Goal: Communication & Community: Participate in discussion

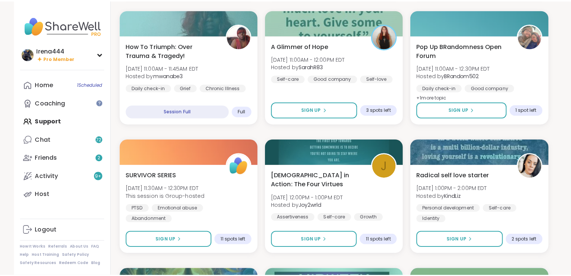
scroll to position [235, 0]
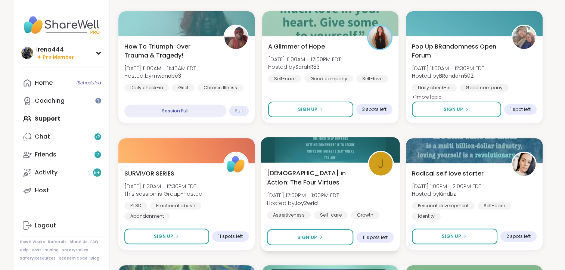
click at [340, 155] on div at bounding box center [330, 149] width 139 height 25
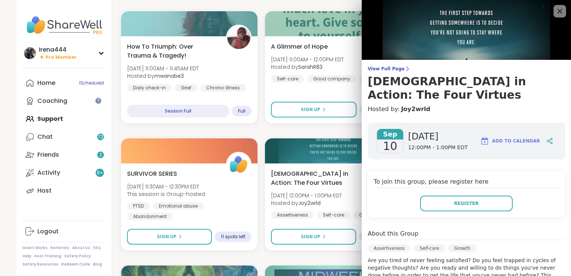
click at [555, 10] on icon at bounding box center [559, 10] width 9 height 9
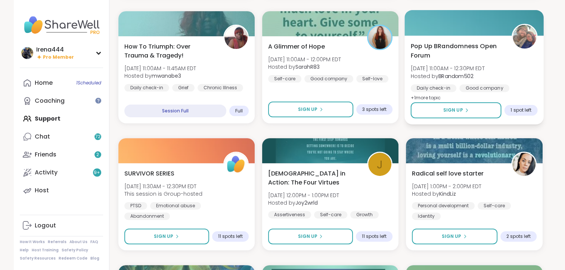
click at [481, 21] on div at bounding box center [474, 22] width 139 height 25
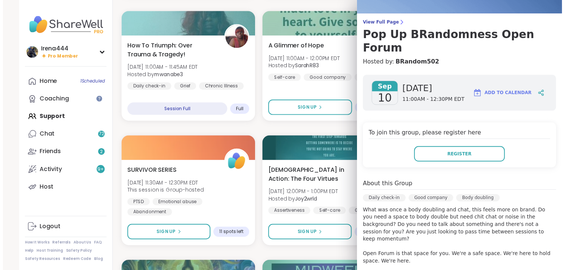
scroll to position [46, 0]
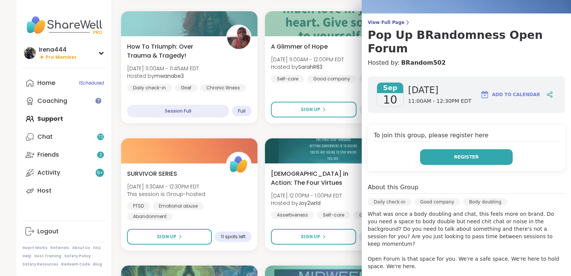
click at [462, 154] on span "Register" at bounding box center [466, 157] width 25 height 7
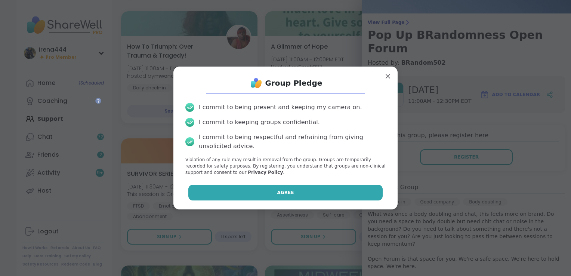
click at [259, 192] on button "Agree" at bounding box center [285, 193] width 195 height 16
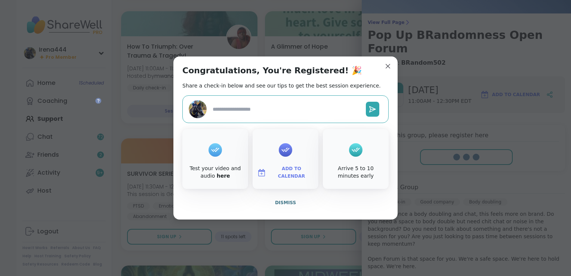
type textarea "*"
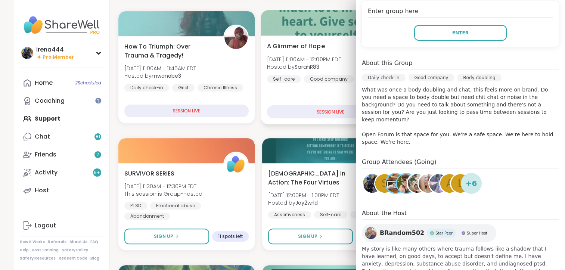
scroll to position [253, 0]
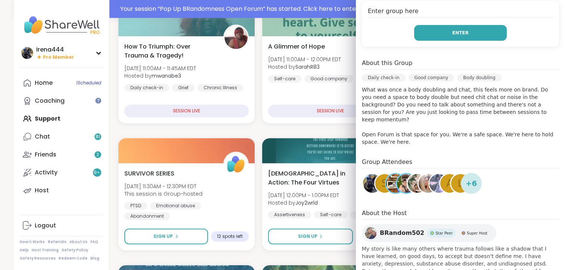
click at [436, 25] on button "Enter" at bounding box center [460, 33] width 93 height 16
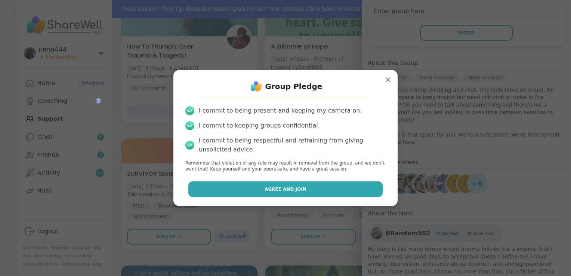
click at [270, 190] on span "Agree and Join" at bounding box center [286, 189] width 42 height 7
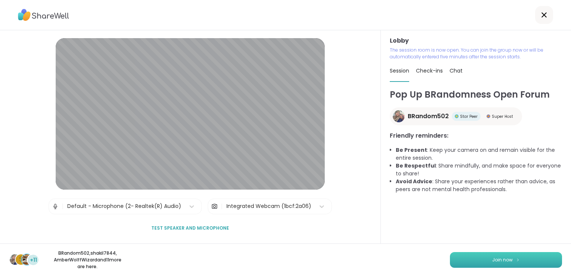
click at [516, 260] on img at bounding box center [518, 259] width 4 height 4
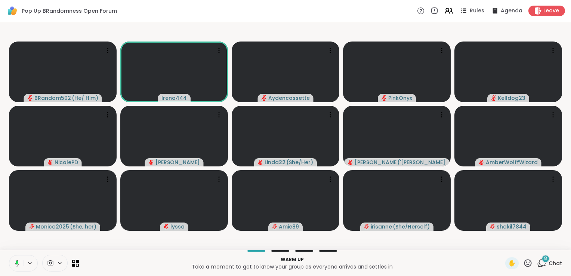
click at [15, 262] on icon at bounding box center [16, 263] width 7 height 7
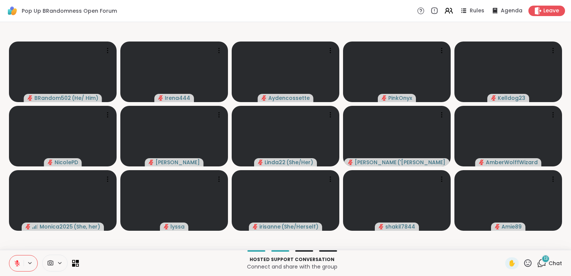
click at [293, 20] on div "Pop Up BRandomness Open Forum Rules Agenda Leave" at bounding box center [285, 11] width 571 height 22
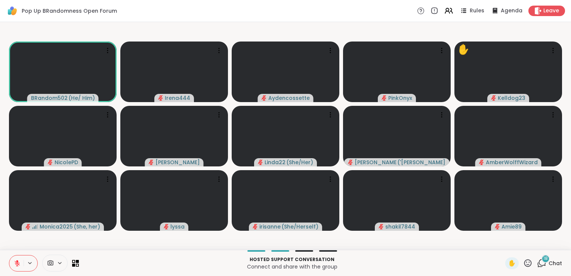
click at [542, 260] on div "18" at bounding box center [546, 259] width 8 height 8
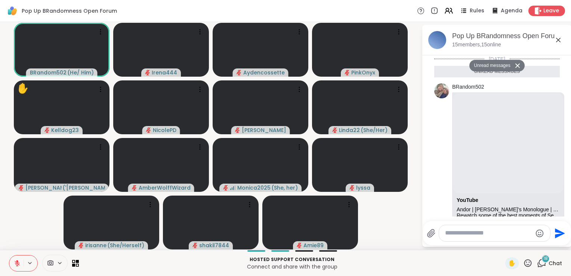
scroll to position [1710, 0]
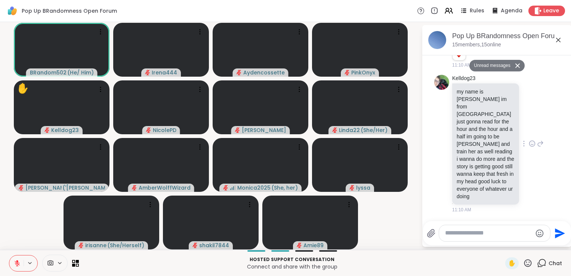
click at [440, 111] on div "Kelldog23 my name is [PERSON_NAME] im from [GEOGRAPHIC_DATA] just gonna read fo…" at bounding box center [497, 144] width 126 height 145
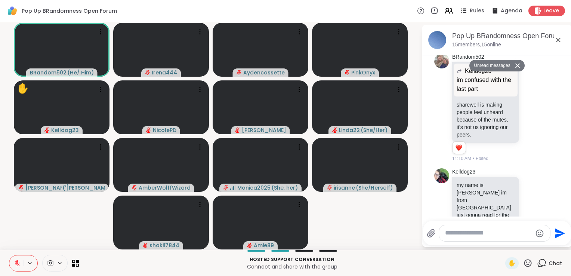
scroll to position [1598, 0]
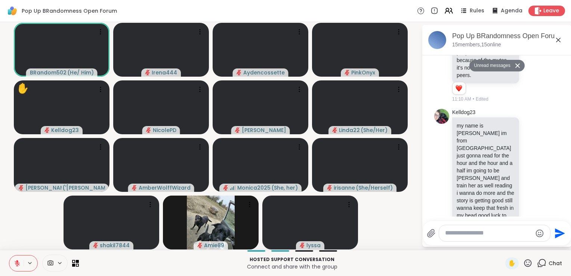
drag, startPoint x: 563, startPoint y: 212, endPoint x: 451, endPoint y: 232, distance: 113.1
click at [451, 232] on textarea "Type your message" at bounding box center [488, 233] width 87 height 8
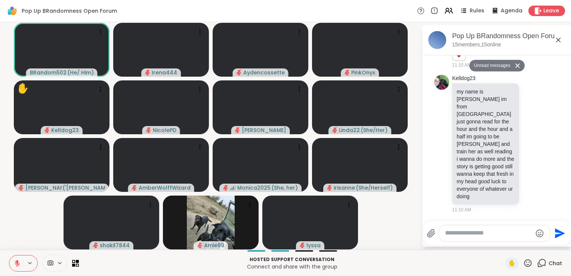
scroll to position [1710, 0]
click at [478, 233] on textarea "Type your message" at bounding box center [488, 233] width 87 height 8
type textarea "*"
